Goal: Task Accomplishment & Management: Use online tool/utility

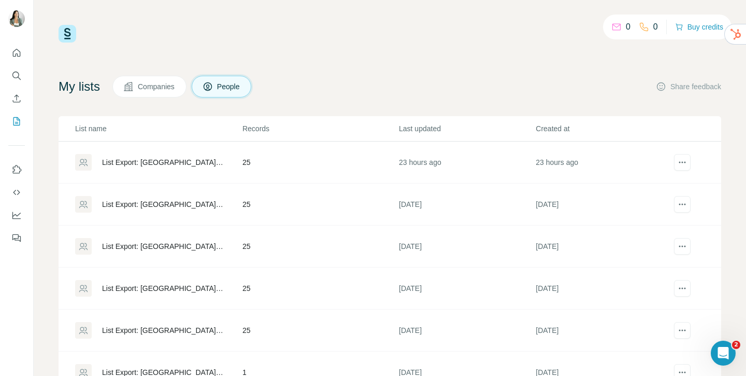
click at [146, 157] on div "List Export: [GEOGRAPHIC_DATA] - [DATE] 05:34" at bounding box center [163, 162] width 123 height 10
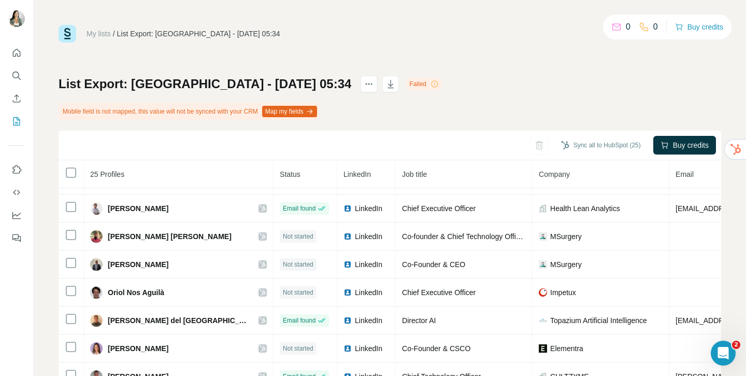
scroll to position [454, 0]
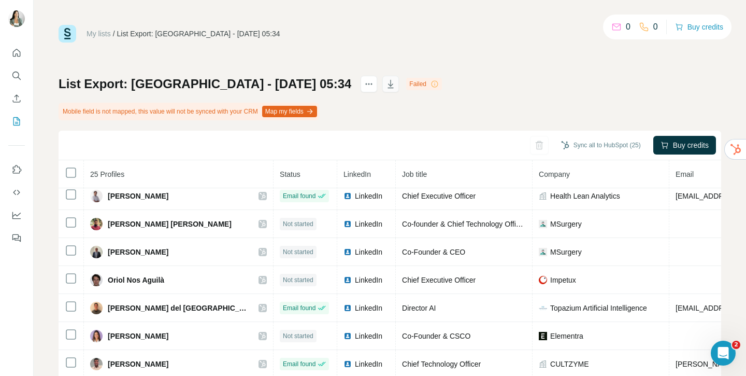
click at [386, 84] on icon "button" at bounding box center [391, 84] width 10 height 10
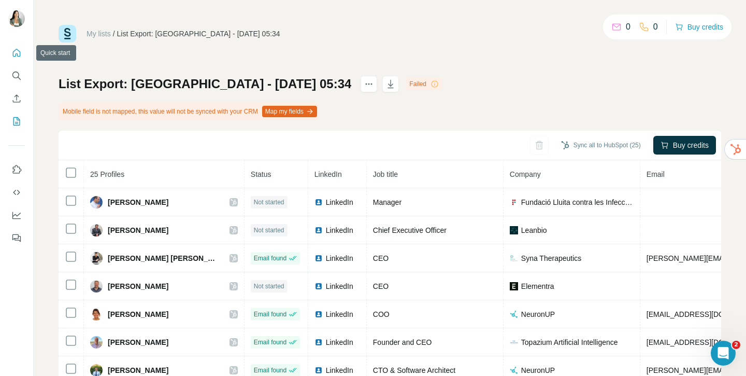
click at [17, 55] on icon "Quick start" at bounding box center [16, 53] width 10 height 10
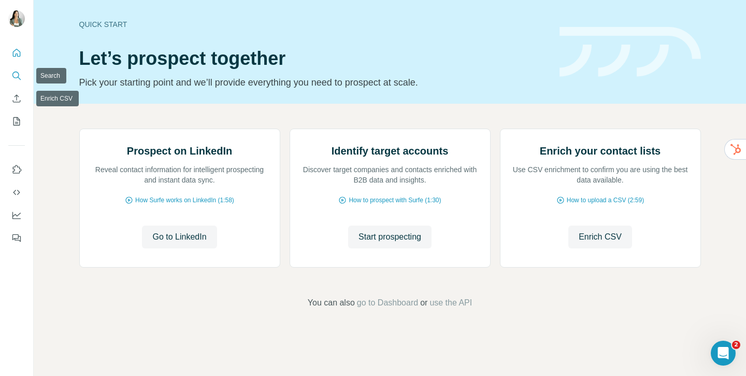
click at [16, 69] on button "Search" at bounding box center [16, 75] width 17 height 19
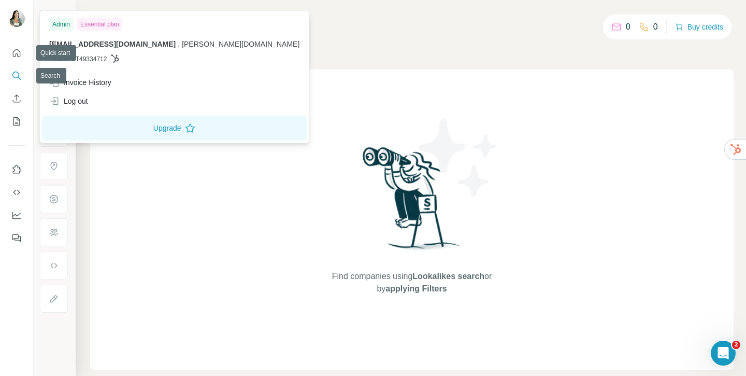
click at [17, 5] on div at bounding box center [18, 20] width 30 height 34
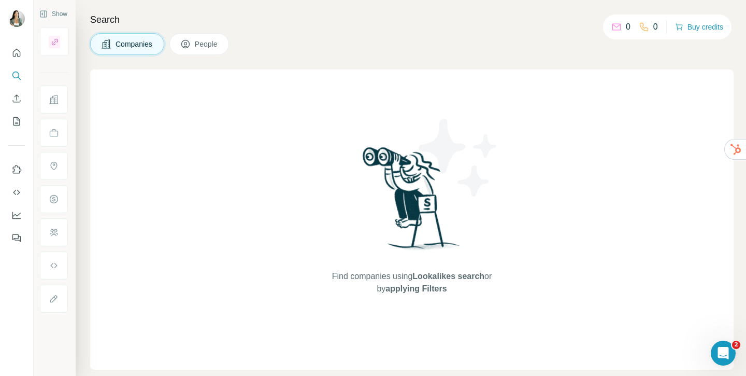
click at [14, 24] on img at bounding box center [16, 18] width 17 height 17
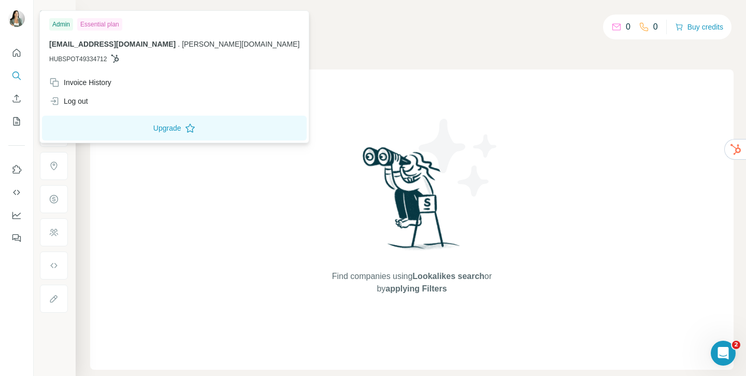
click at [190, 216] on div "Find companies using Lookalikes search or by applying Filters" at bounding box center [412, 219] width 644 height 300
click at [13, 59] on button "Quick start" at bounding box center [16, 53] width 17 height 19
